Goal: Find specific page/section

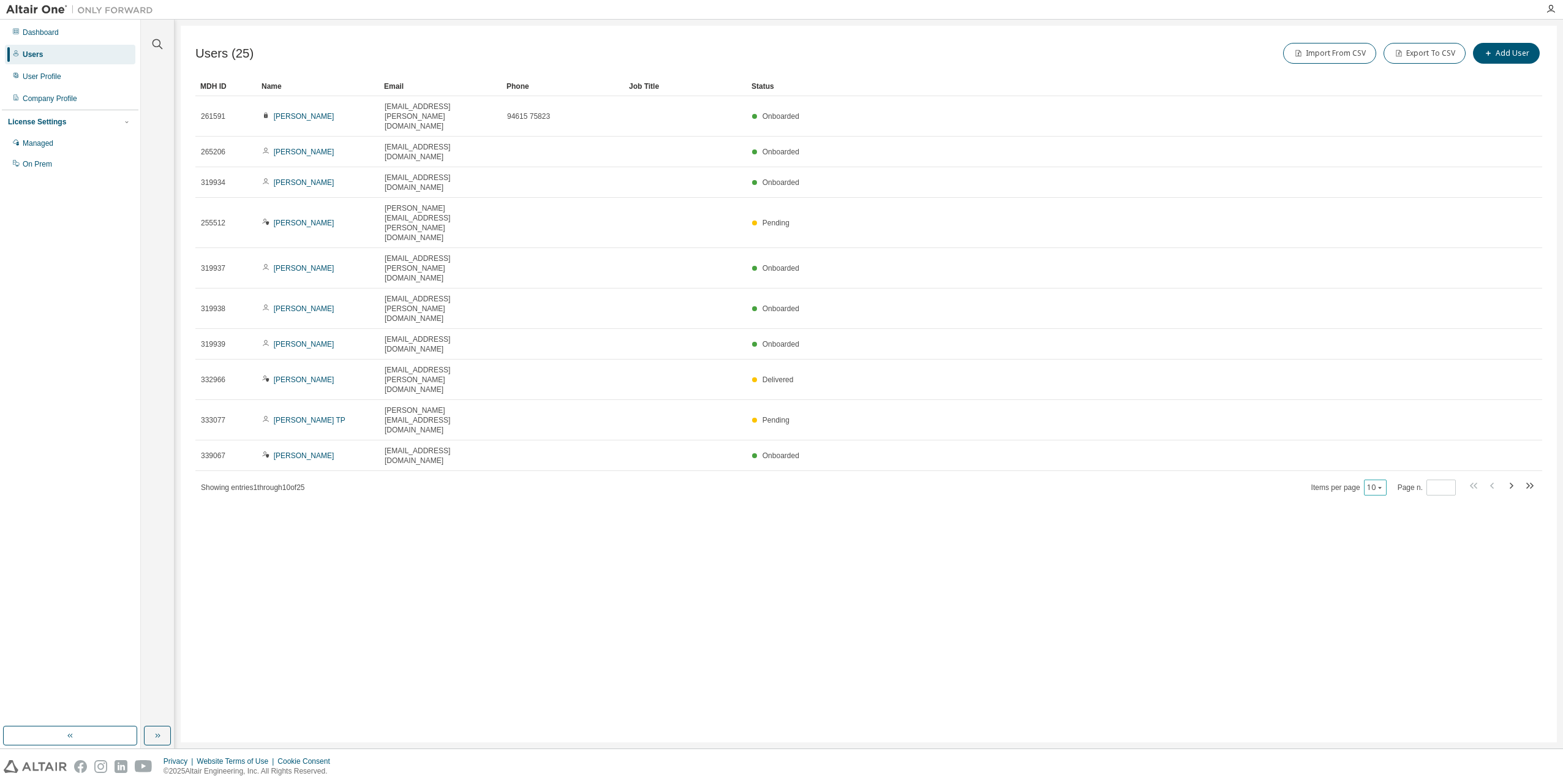
click at [1381, 487] on icon "button" at bounding box center [1380, 488] width 4 height 2
click at [1390, 397] on div "100" at bounding box center [1414, 396] width 98 height 15
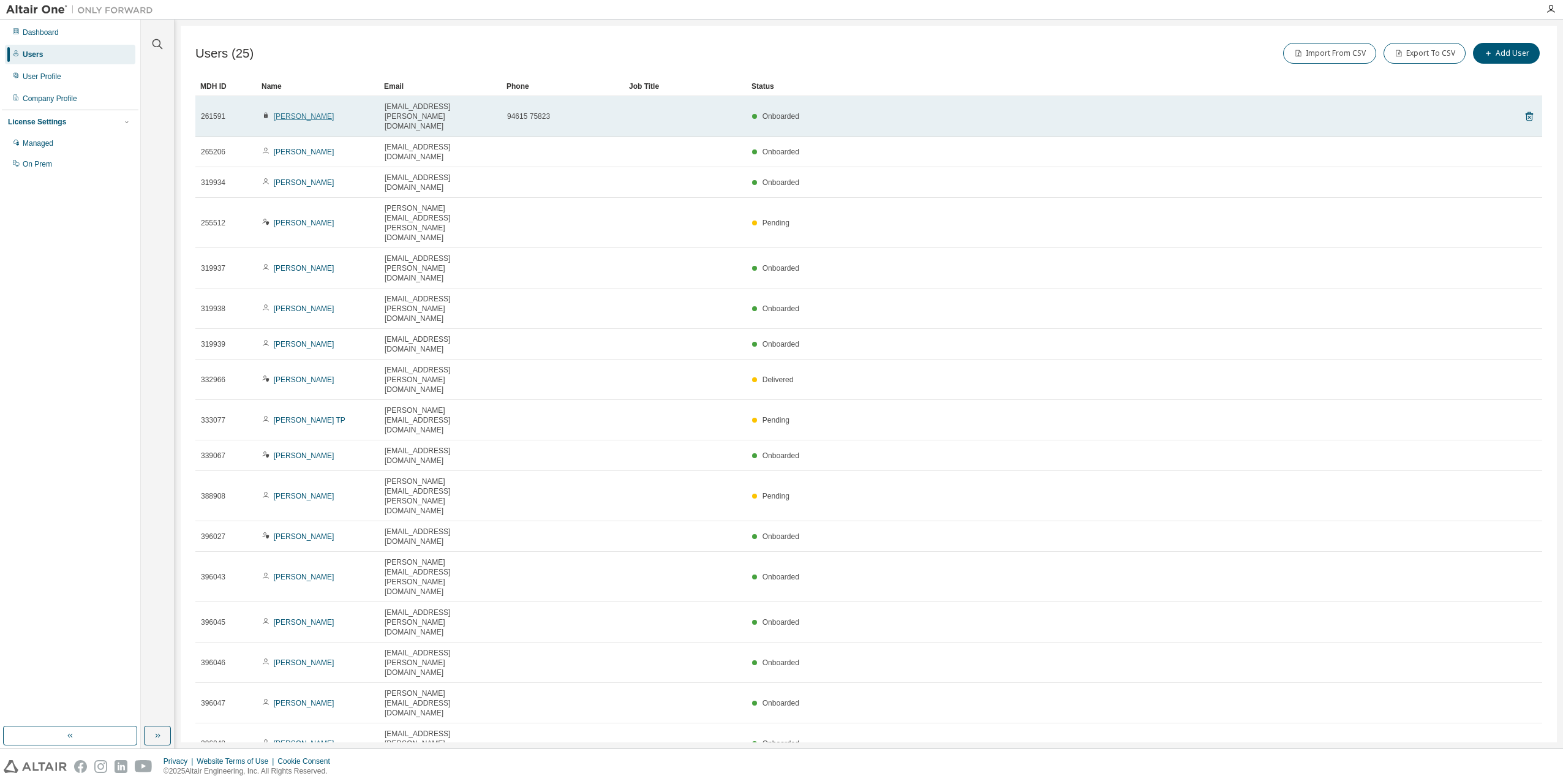
click at [310, 112] on link "[PERSON_NAME]" at bounding box center [304, 116] width 61 height 8
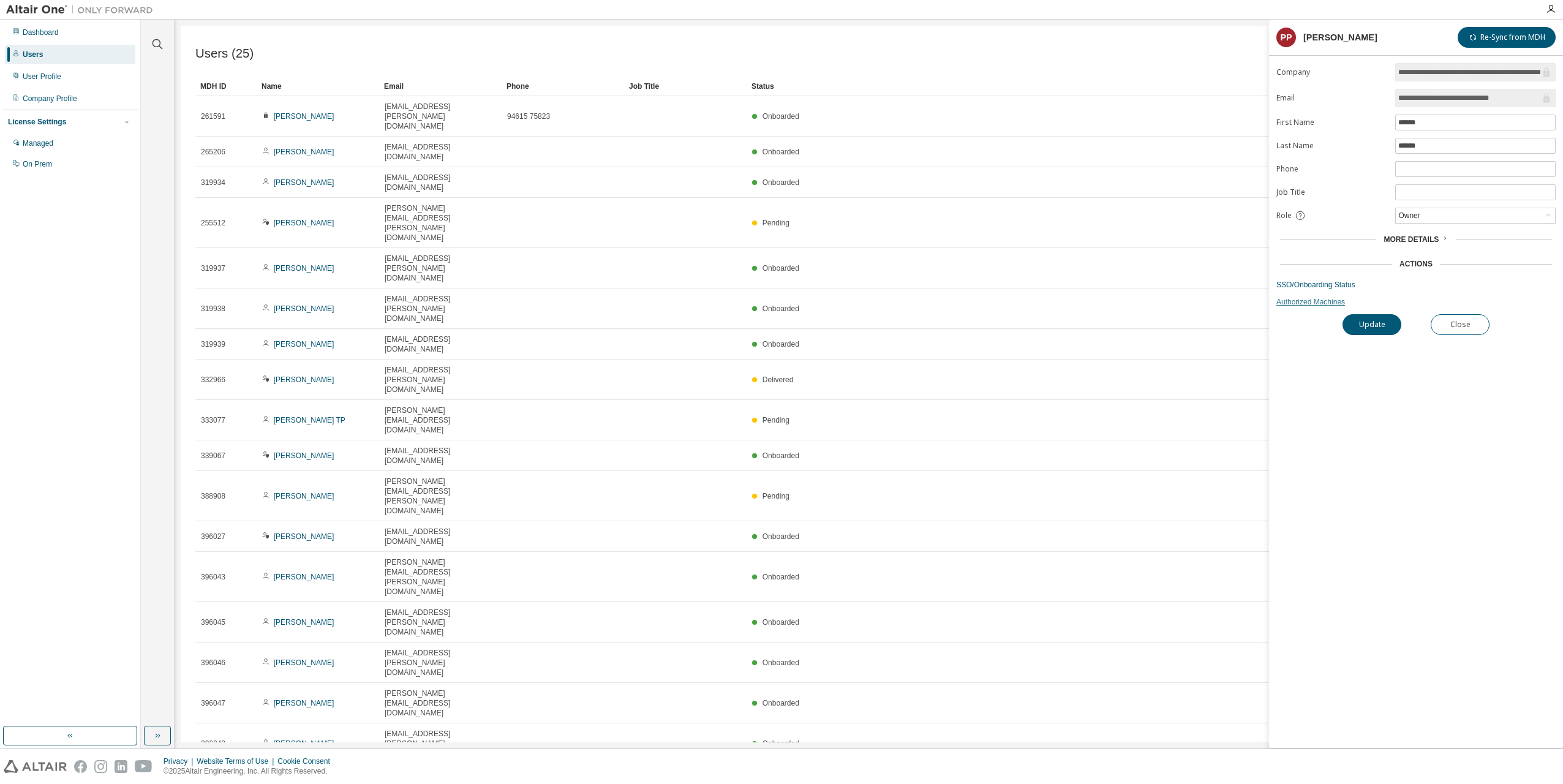
click at [1293, 302] on link "Authorized Machines" at bounding box center [1416, 301] width 279 height 10
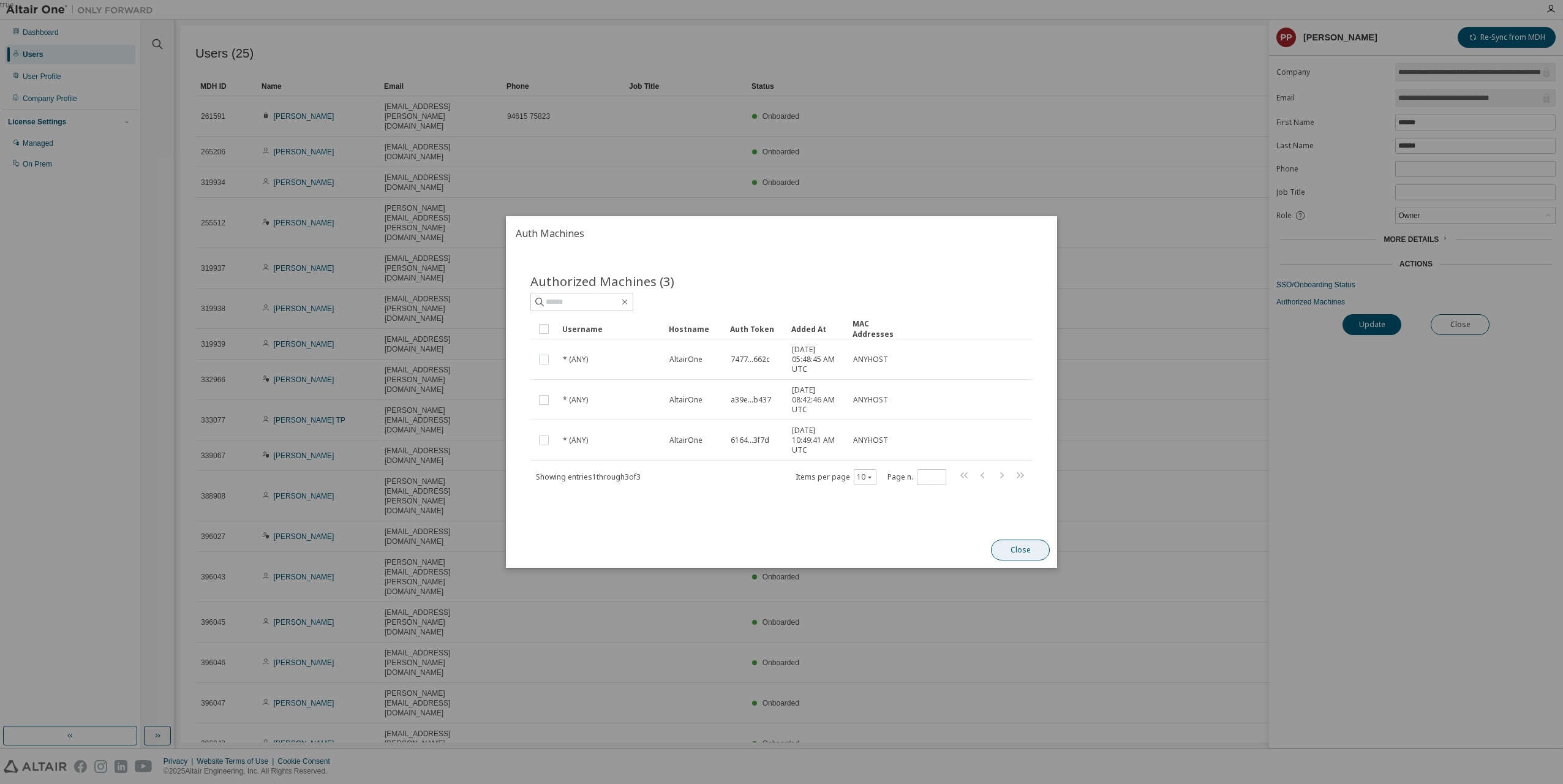
click at [1019, 544] on button "Close" at bounding box center [1020, 550] width 59 height 21
